Goal: Task Accomplishment & Management: Manage account settings

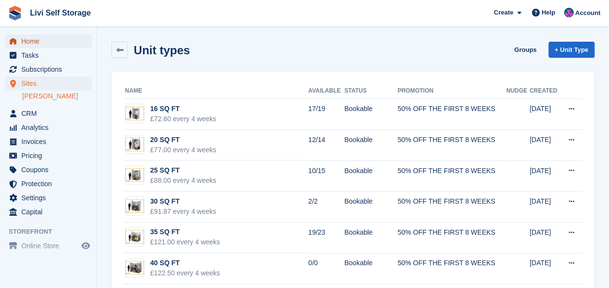
click at [38, 40] on span "Home" at bounding box center [50, 41] width 58 height 14
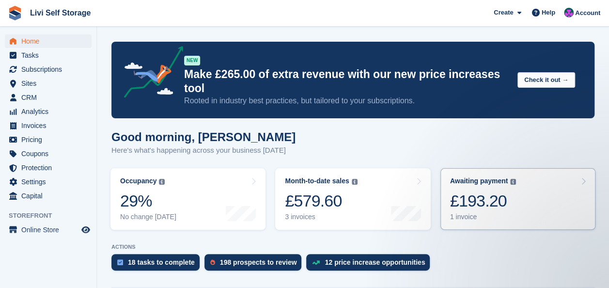
click at [469, 191] on div "£193.20" at bounding box center [483, 201] width 66 height 20
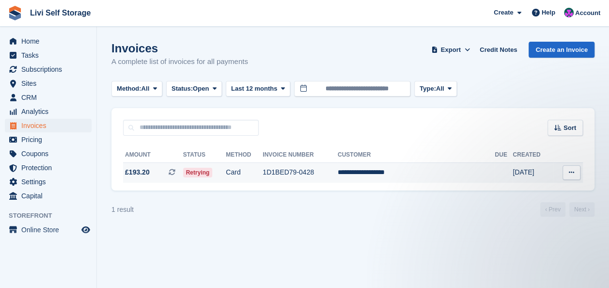
click at [302, 172] on td "1D1BED79-0428" at bounding box center [299, 172] width 75 height 20
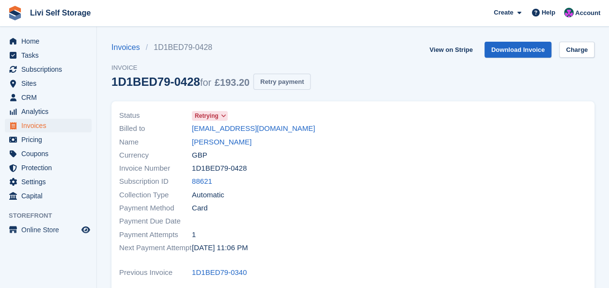
click at [284, 80] on button "Retry payment" at bounding box center [281, 82] width 57 height 16
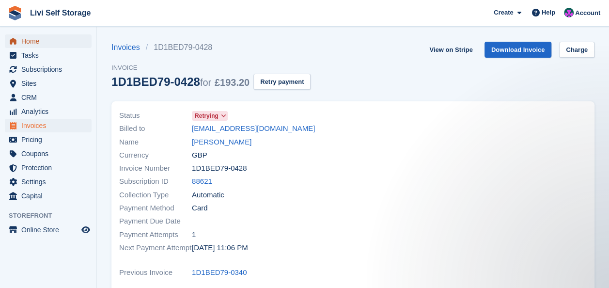
click at [29, 42] on span "Home" at bounding box center [50, 41] width 58 height 14
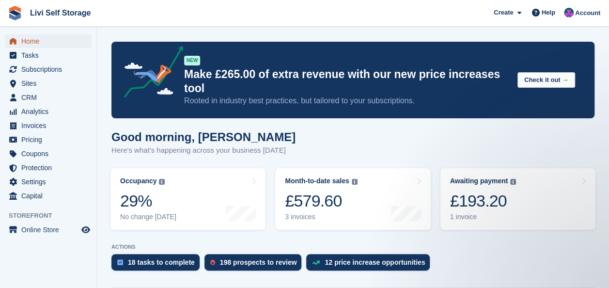
click at [34, 41] on span "Home" at bounding box center [50, 41] width 58 height 14
click at [26, 96] on span "CRM" at bounding box center [50, 98] width 58 height 14
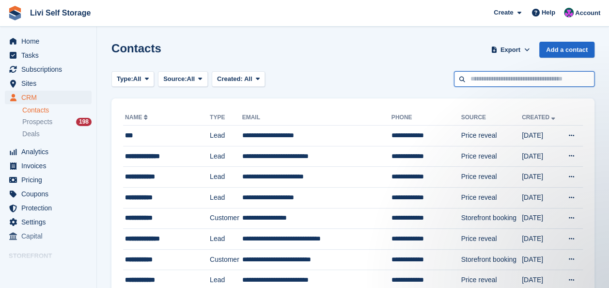
click at [473, 80] on input "text" at bounding box center [524, 79] width 140 height 16
click at [491, 79] on input "text" at bounding box center [524, 79] width 140 height 16
type input "******"
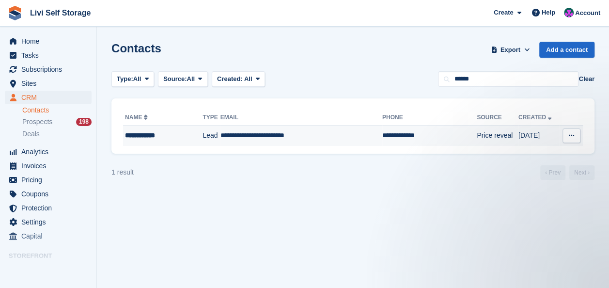
click at [232, 139] on td "**********" at bounding box center [301, 135] width 162 height 20
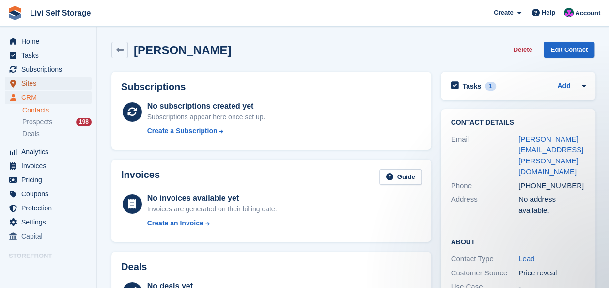
click at [28, 86] on span "Sites" at bounding box center [50, 83] width 58 height 14
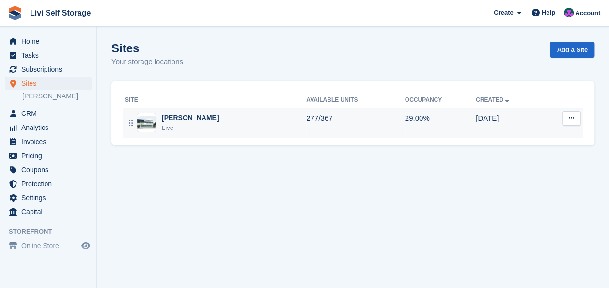
click at [173, 118] on div "[PERSON_NAME]" at bounding box center [190, 118] width 57 height 10
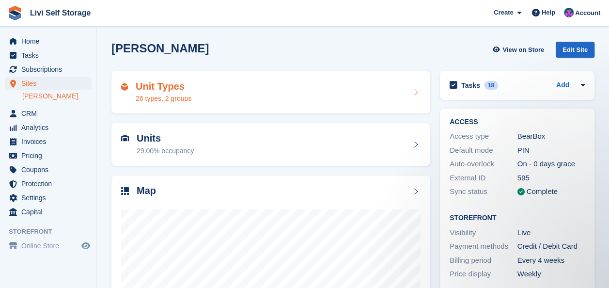
click at [151, 99] on div "26 types, 2 groups" at bounding box center [164, 98] width 56 height 10
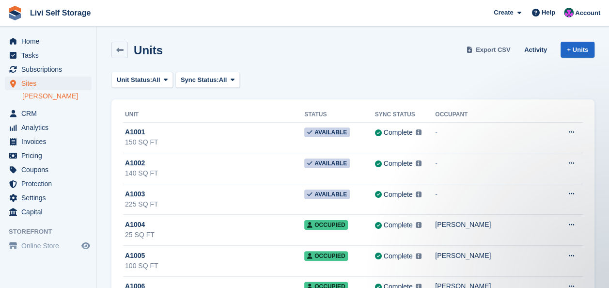
click at [494, 50] on span "Export CSV" at bounding box center [492, 50] width 35 height 10
click at [345, 61] on div "Units Export CSV Activity + Units" at bounding box center [353, 52] width 492 height 30
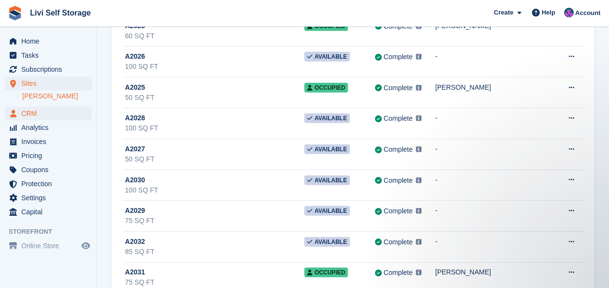
scroll to position [1114, 0]
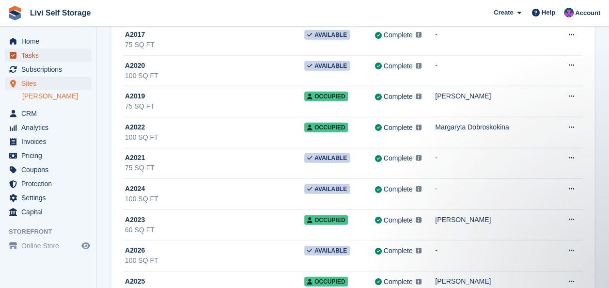
click at [35, 57] on span "Tasks" at bounding box center [50, 55] width 58 height 14
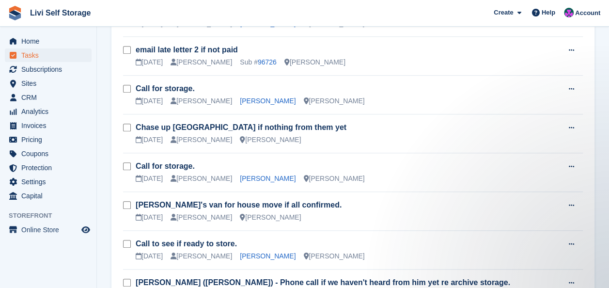
scroll to position [242, 0]
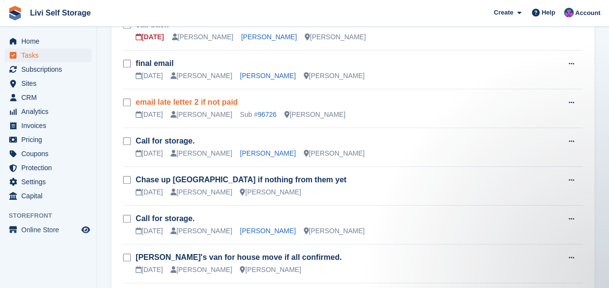
click at [210, 101] on link "email late letter 2 if not paid" at bounding box center [187, 102] width 102 height 8
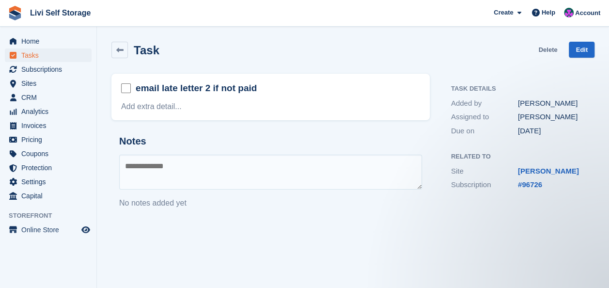
click at [547, 49] on link "Delete" at bounding box center [547, 50] width 19 height 16
